Goal: Task Accomplishment & Management: Manage account settings

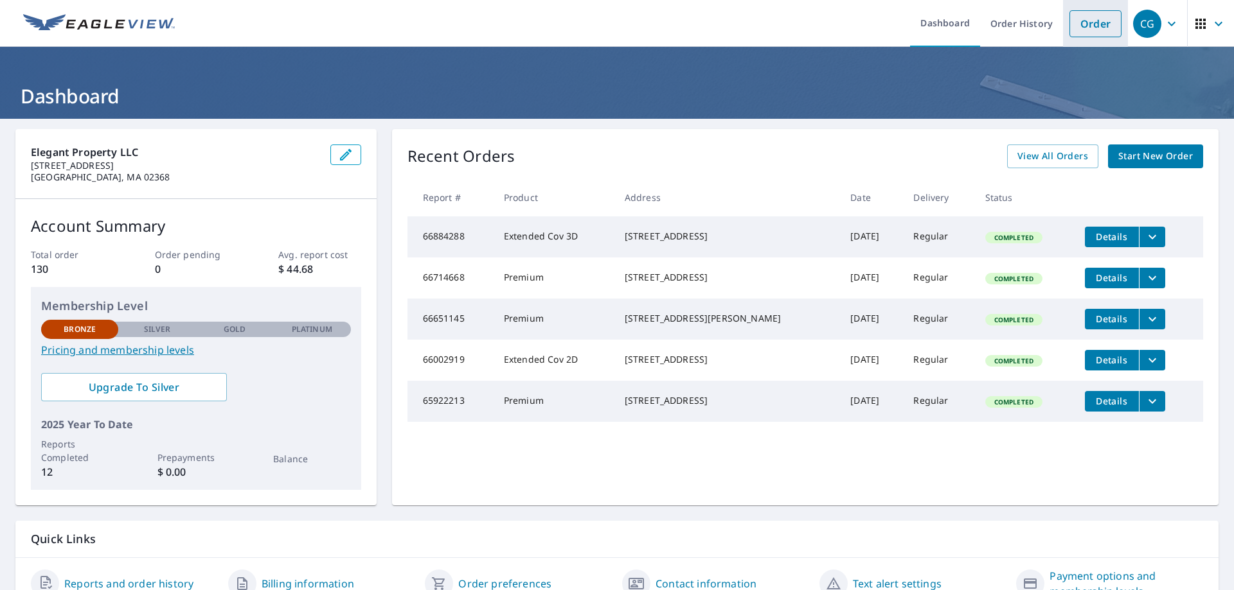
click at [1069, 21] on link "Order" at bounding box center [1095, 23] width 52 height 27
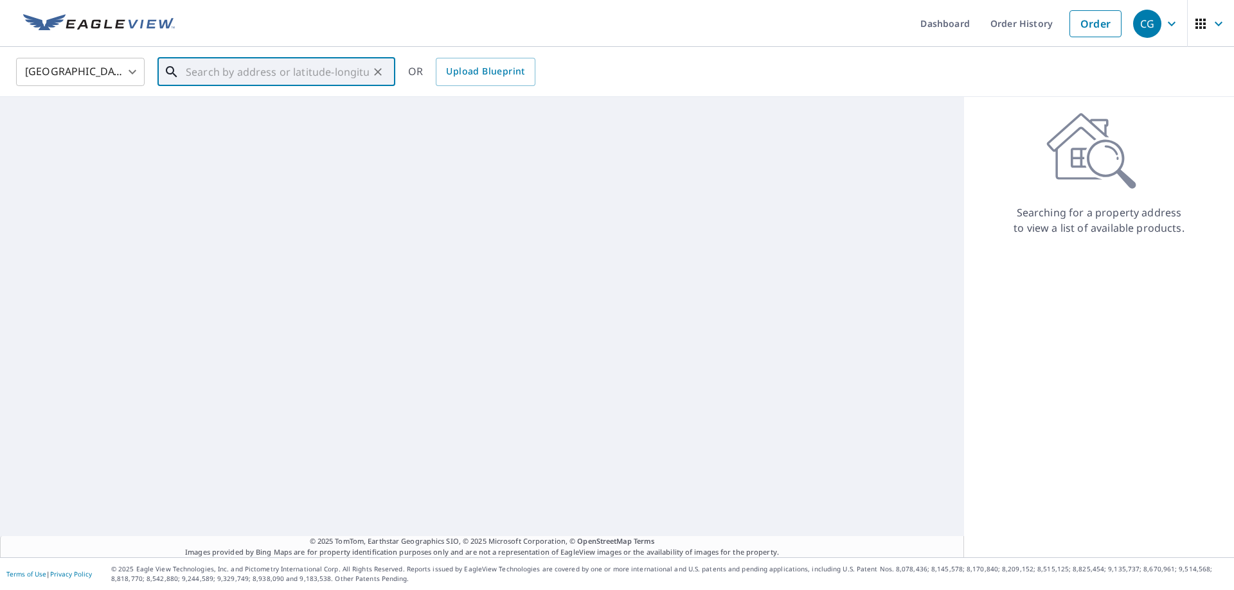
click at [222, 78] on input "text" at bounding box center [277, 72] width 183 height 36
paste input "M15251252"
type input "M15251252"
drag, startPoint x: 179, startPoint y: 65, endPoint x: 113, endPoint y: 65, distance: 65.5
click at [113, 65] on div "[GEOGRAPHIC_DATA] [GEOGRAPHIC_DATA] ​ M15251252 ​ Match not found OR Upload Blu…" at bounding box center [612, 72] width 1212 height 30
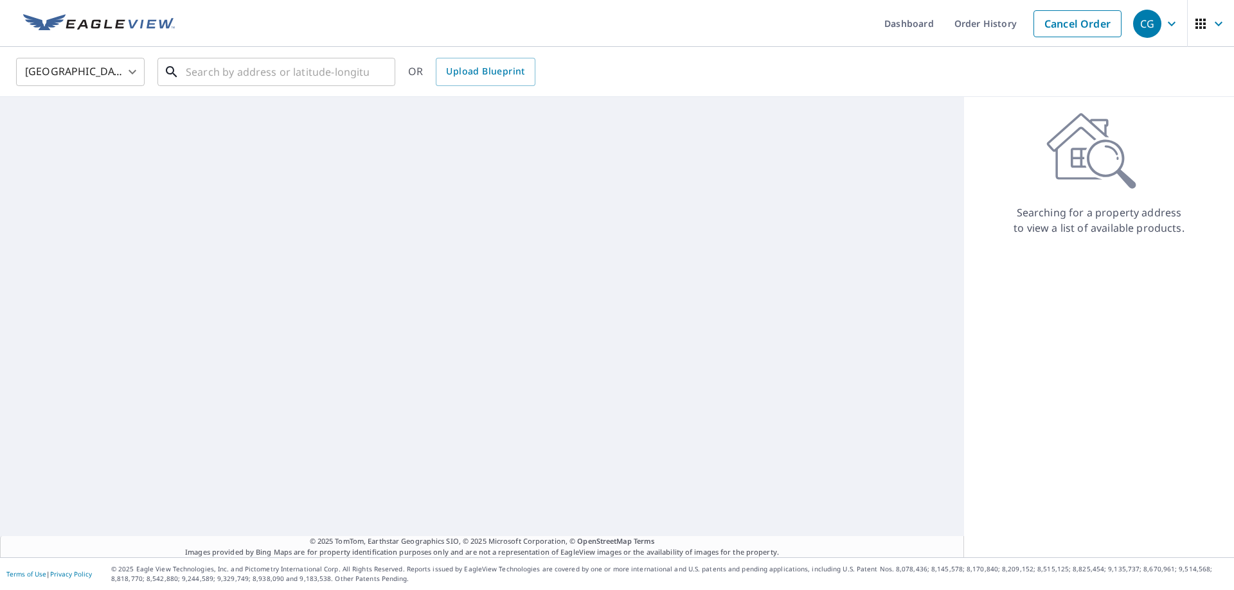
click at [209, 71] on input "text" at bounding box center [277, 72] width 183 height 36
paste input "[STREET_ADDRESS][PERSON_NAME]"
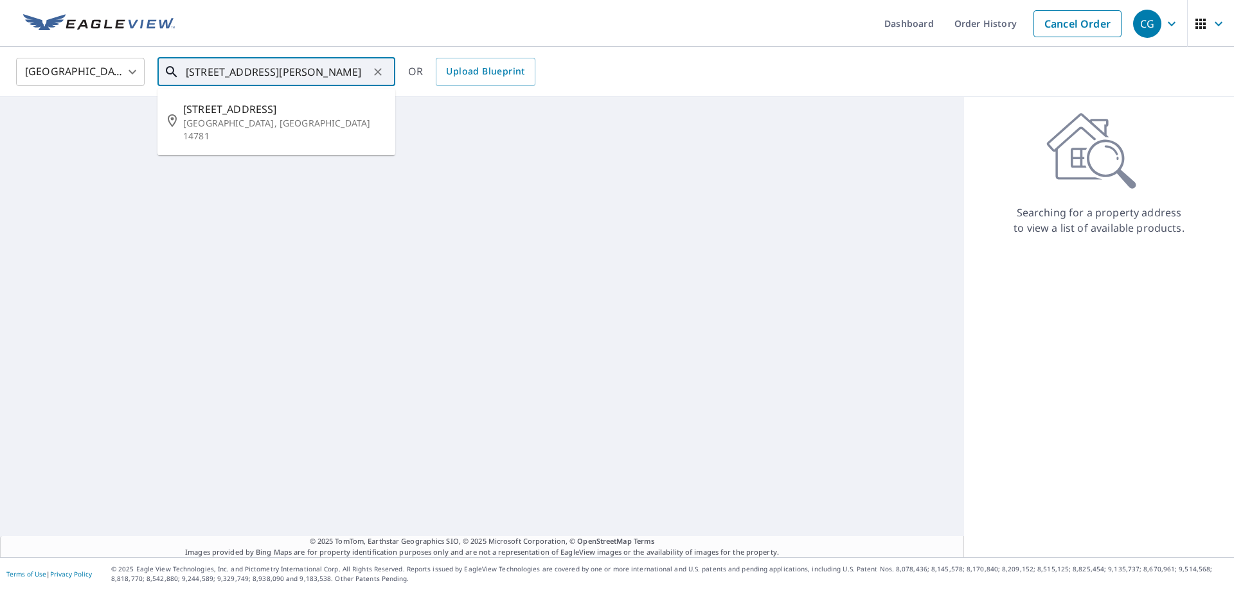
type input "[STREET_ADDRESS][PERSON_NAME]"
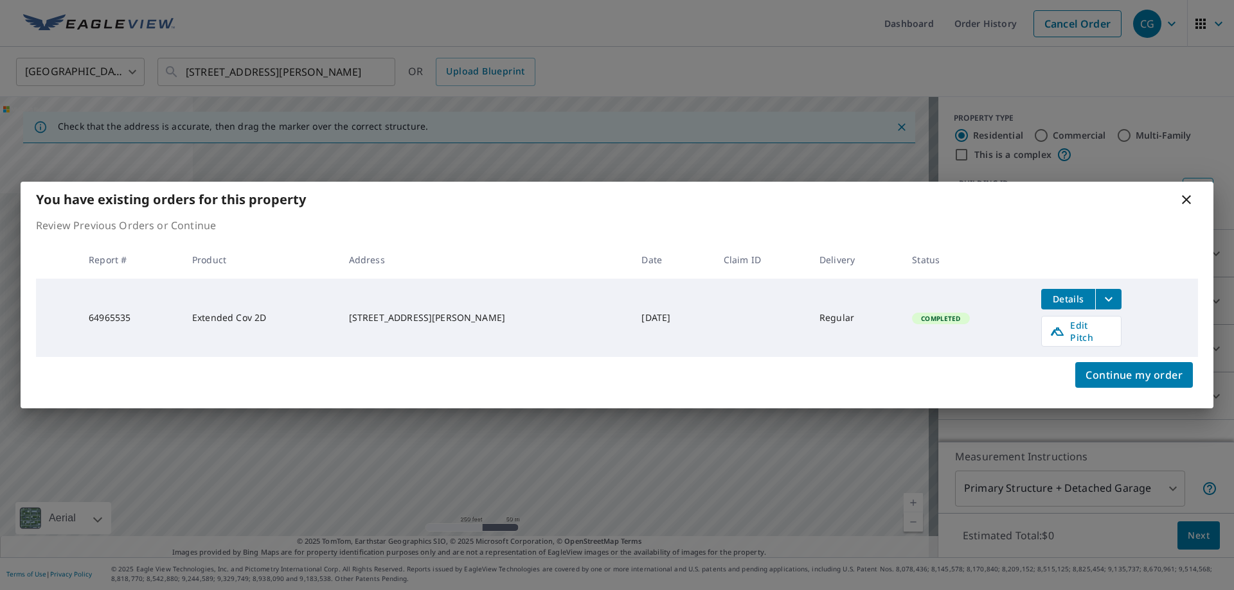
click at [1191, 204] on icon at bounding box center [1185, 199] width 15 height 15
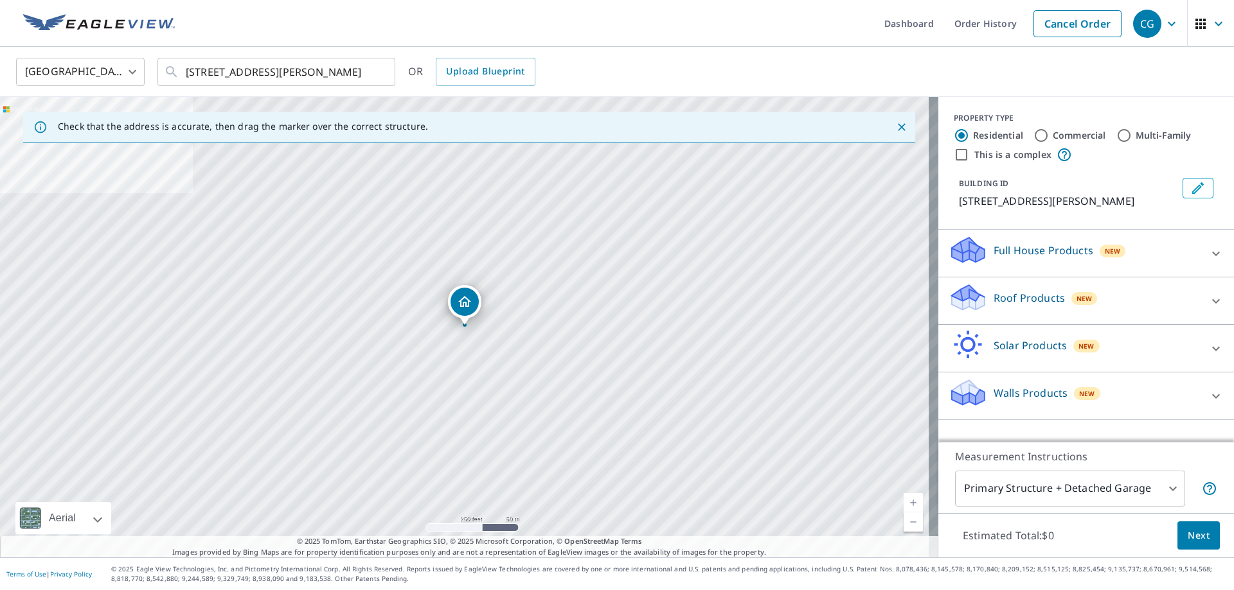
click at [1183, 203] on div "BUILDING ID [STREET_ADDRESS][PERSON_NAME]" at bounding box center [1085, 193] width 265 height 41
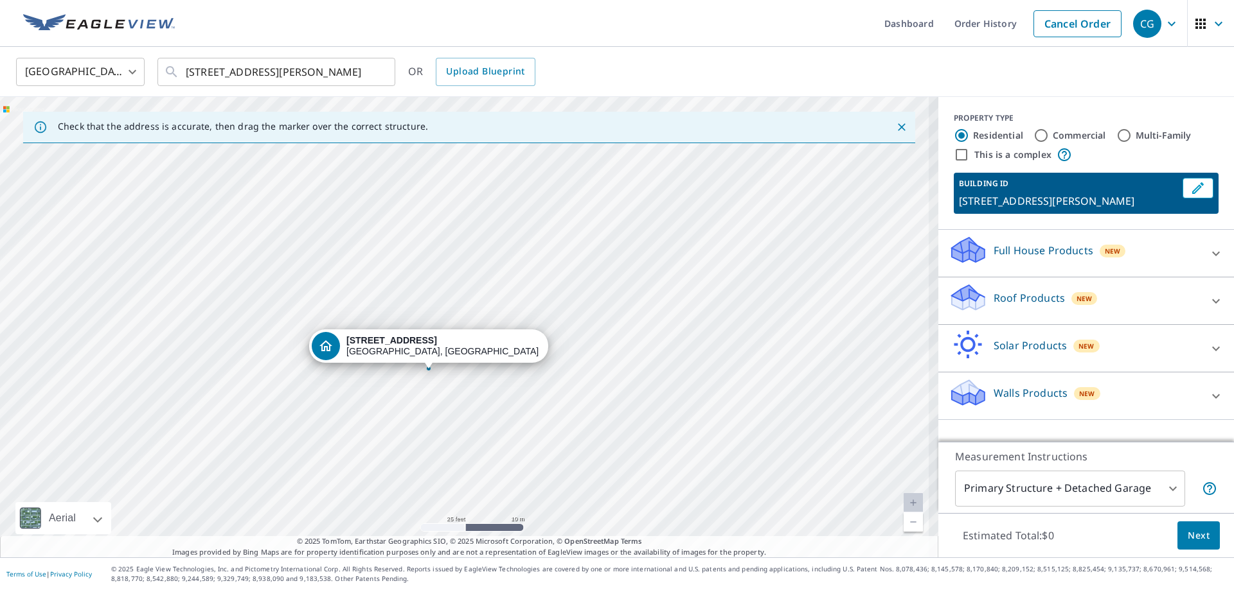
drag, startPoint x: 491, startPoint y: 287, endPoint x: 472, endPoint y: 441, distance: 155.4
click at [472, 441] on div "[STREET_ADDRESS][PERSON_NAME]" at bounding box center [469, 327] width 938 height 461
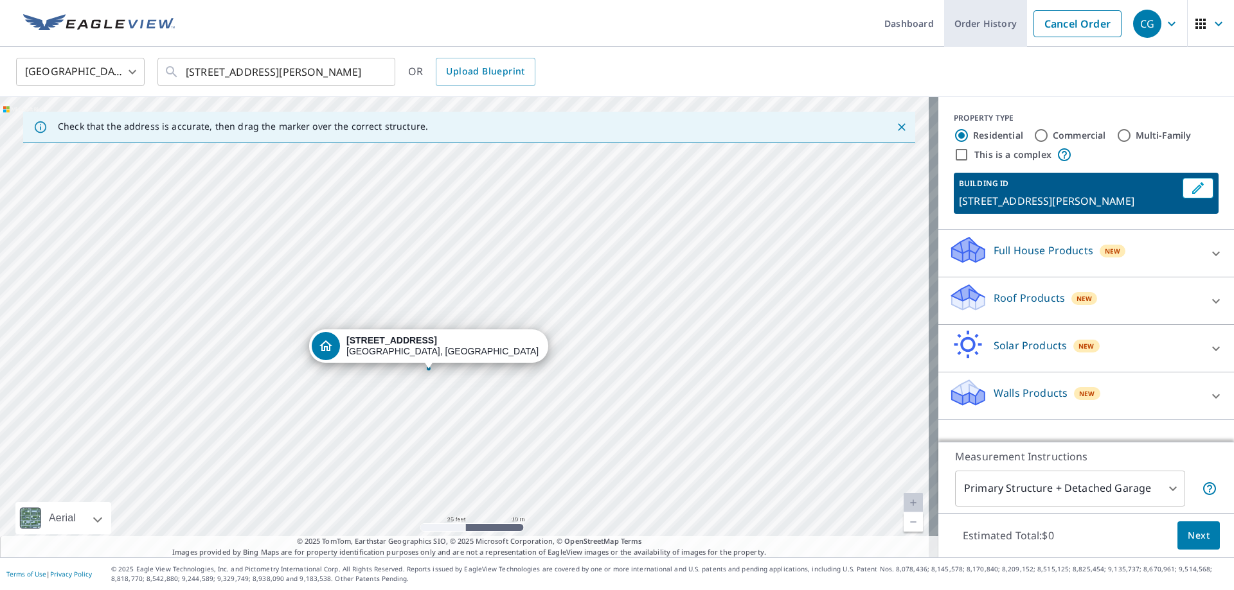
click at [980, 23] on link "Order History" at bounding box center [985, 23] width 83 height 47
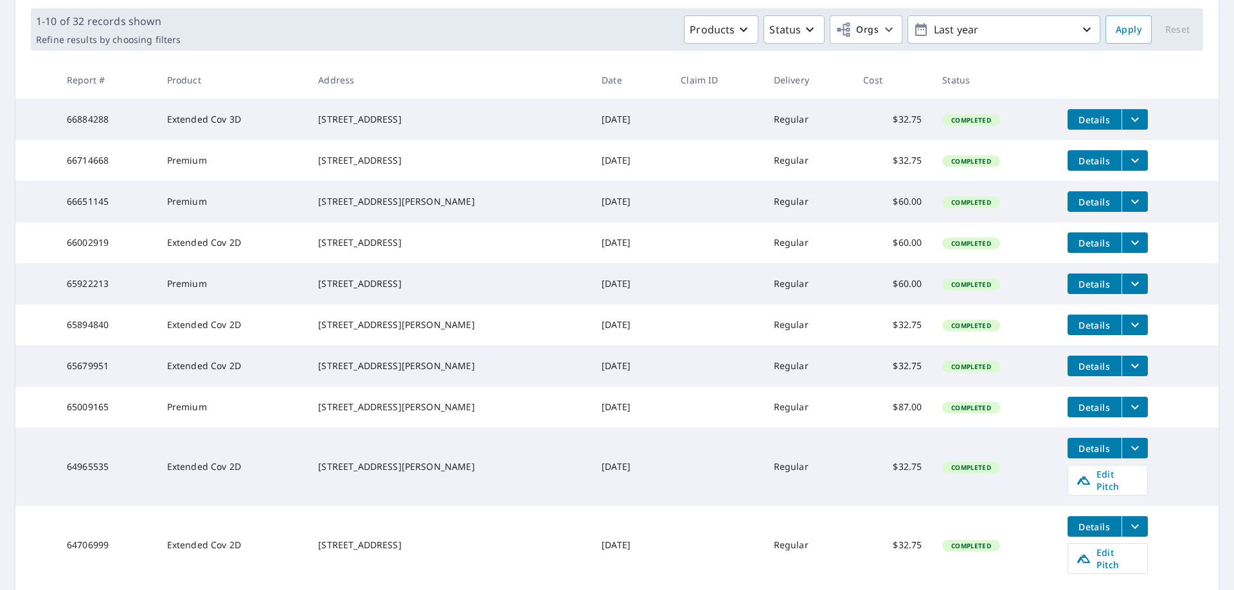
scroll to position [297, 0]
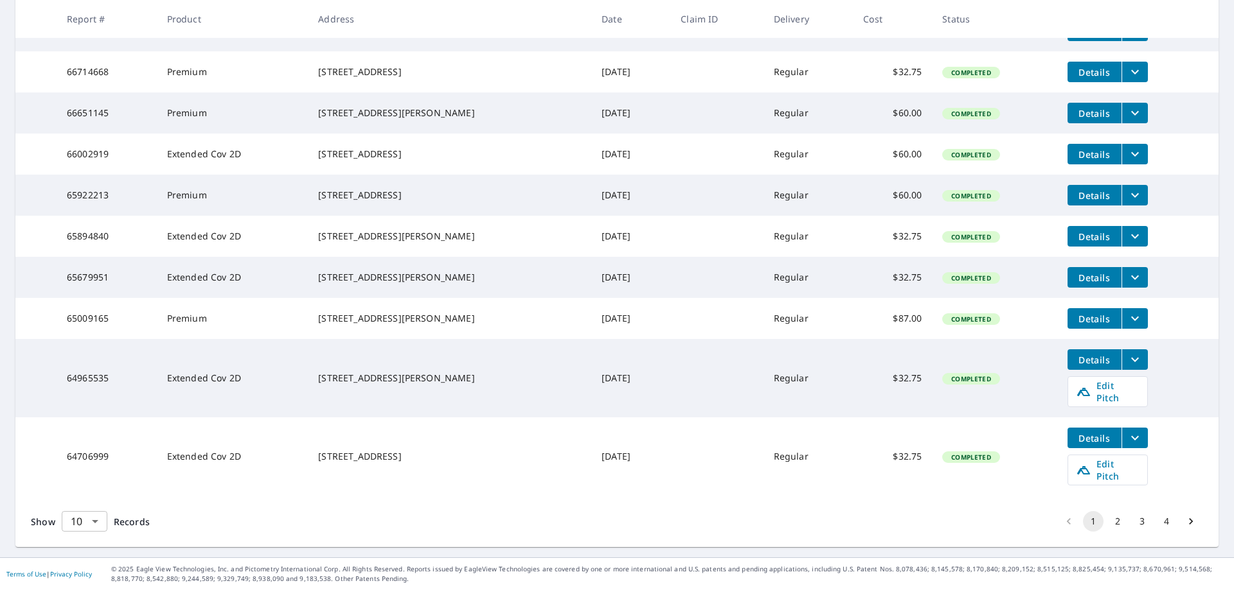
click at [96, 522] on body "CG CG Dashboard Order History Order CG Dashboard / Order History Order History …" at bounding box center [617, 295] width 1234 height 590
click at [90, 556] on li "100" at bounding box center [84, 563] width 46 height 23
